Goal: Navigation & Orientation: Find specific page/section

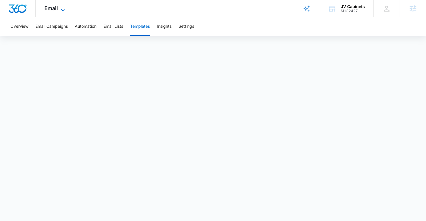
click at [59, 8] on icon at bounding box center [62, 10] width 7 height 7
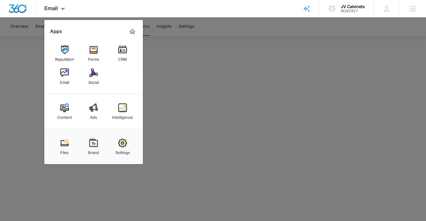
click at [162, 46] on div at bounding box center [213, 110] width 426 height 221
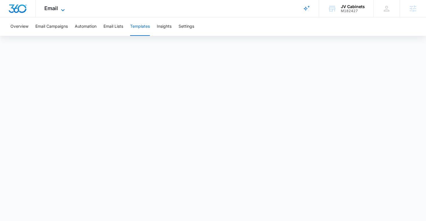
click at [50, 8] on span "Email" at bounding box center [51, 8] width 14 height 6
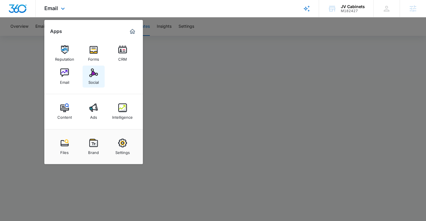
click at [92, 79] on div "Social" at bounding box center [93, 81] width 10 height 8
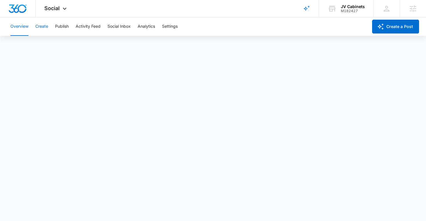
click at [40, 26] on button "Create" at bounding box center [41, 26] width 13 height 19
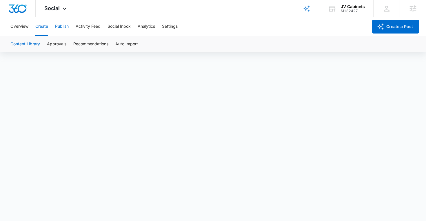
click at [67, 28] on button "Publish" at bounding box center [62, 26] width 14 height 19
click at [46, 45] on button "Schedules" at bounding box center [44, 44] width 20 height 16
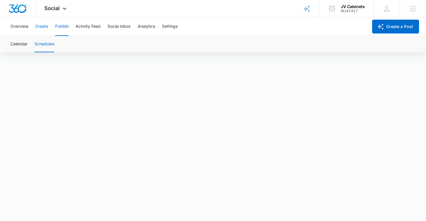
click at [41, 30] on button "Create" at bounding box center [41, 26] width 13 height 19
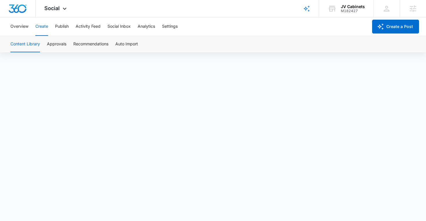
click at [69, 30] on div "Overview Create Publish Activity Feed Social Inbox Analytics Settings" at bounding box center [187, 26] width 361 height 19
click at [67, 28] on button "Publish" at bounding box center [62, 26] width 14 height 19
click at [50, 42] on button "Schedules" at bounding box center [44, 44] width 20 height 16
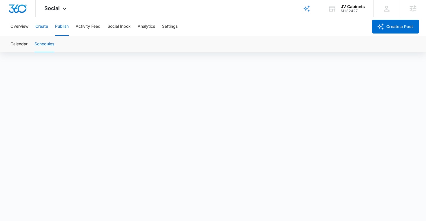
click at [40, 23] on button "Create" at bounding box center [41, 26] width 13 height 19
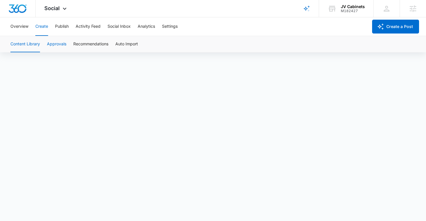
click at [56, 40] on button "Approvals" at bounding box center [56, 44] width 19 height 16
